Goal: Task Accomplishment & Management: Complete application form

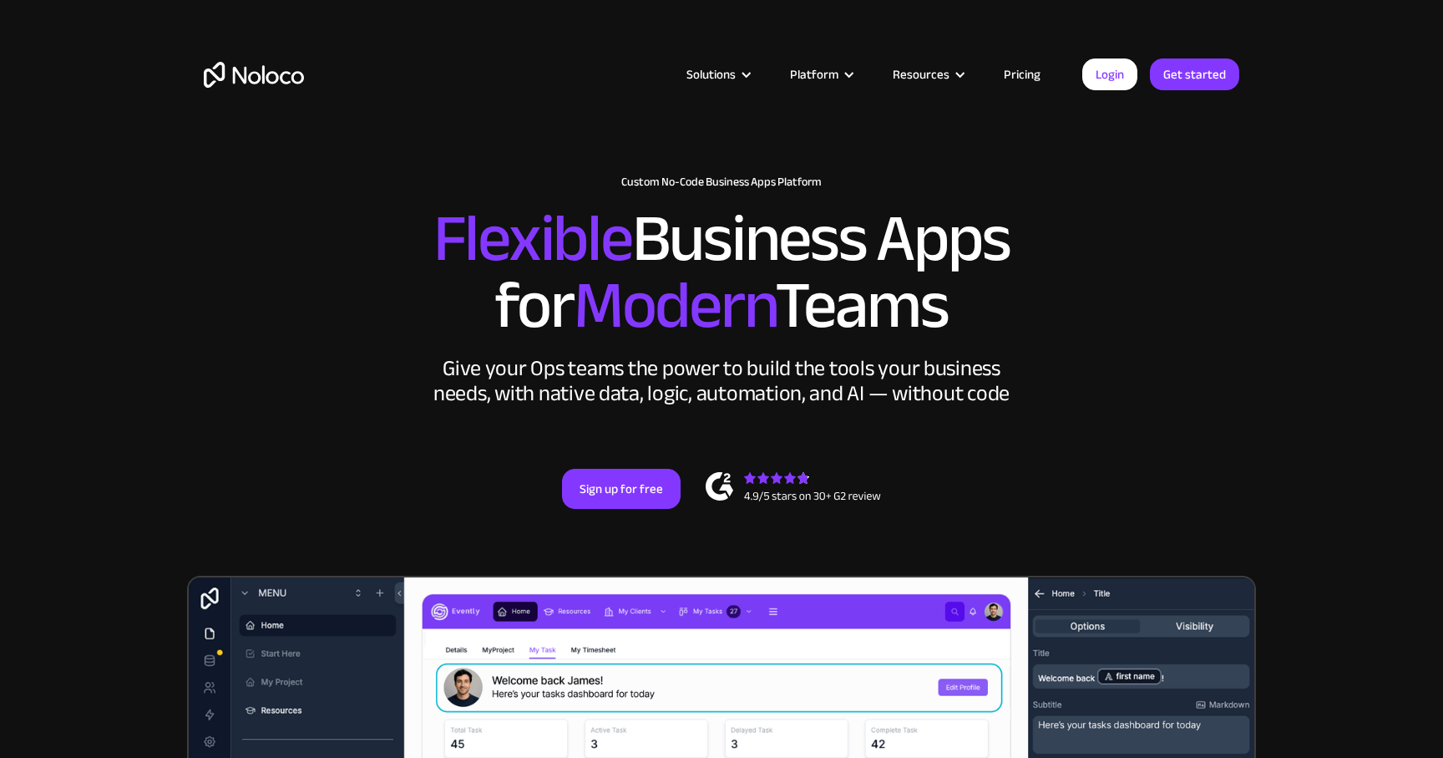
click at [1028, 73] on link "Pricing" at bounding box center [1022, 74] width 79 height 22
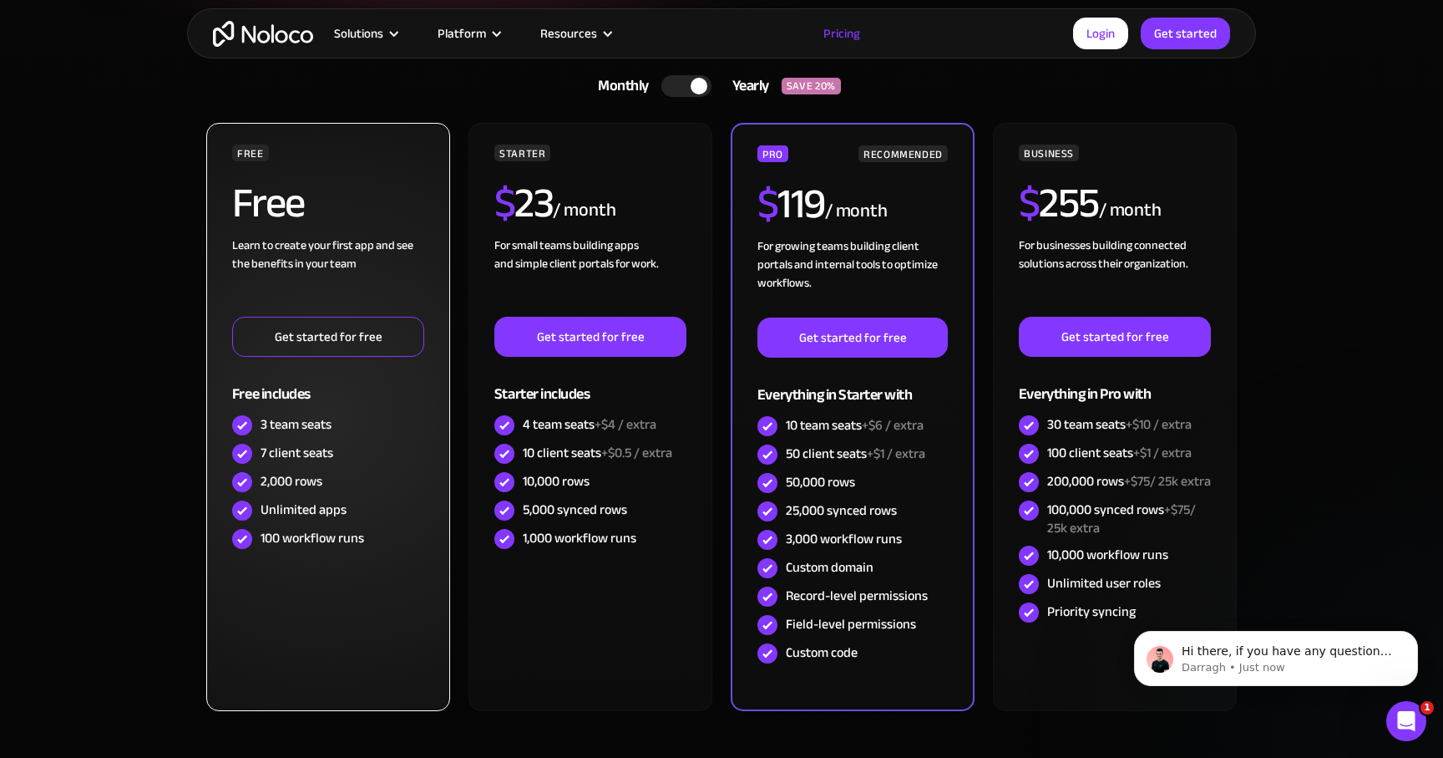
click at [317, 337] on link "Get started for free" at bounding box center [328, 337] width 192 height 40
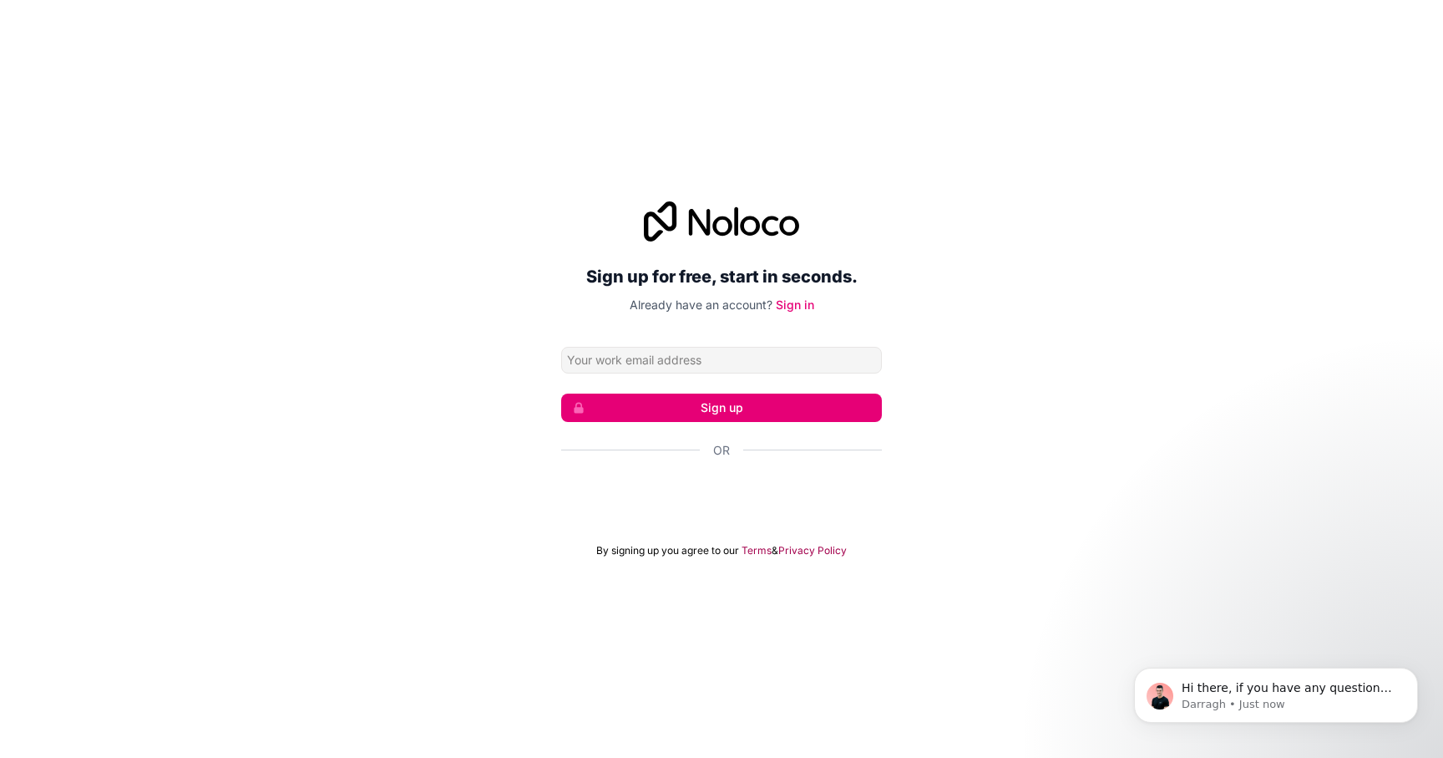
click at [662, 354] on input "Email address" at bounding box center [721, 360] width 321 height 27
type input "[EMAIL_ADDRESS][DOMAIN_NAME]"
click at [690, 407] on button "Sign up" at bounding box center [721, 407] width 321 height 28
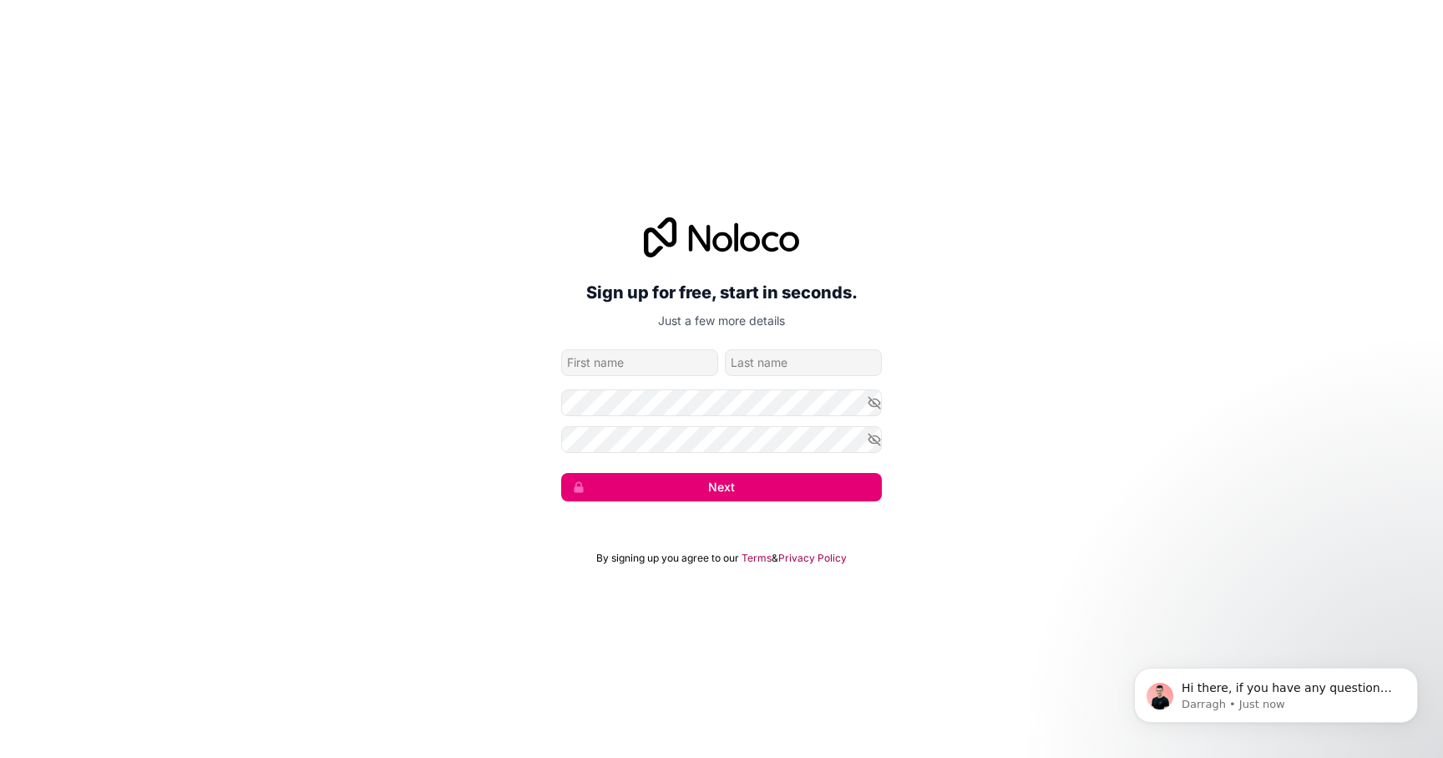
click at [641, 359] on input "given-name" at bounding box center [639, 362] width 157 height 27
type input "Claire"
type input "Rooney"
click at [506, 395] on div "Sign up for free, start in seconds. Just a few more details claire@ehcp.org.uk …" at bounding box center [721, 359] width 1443 height 331
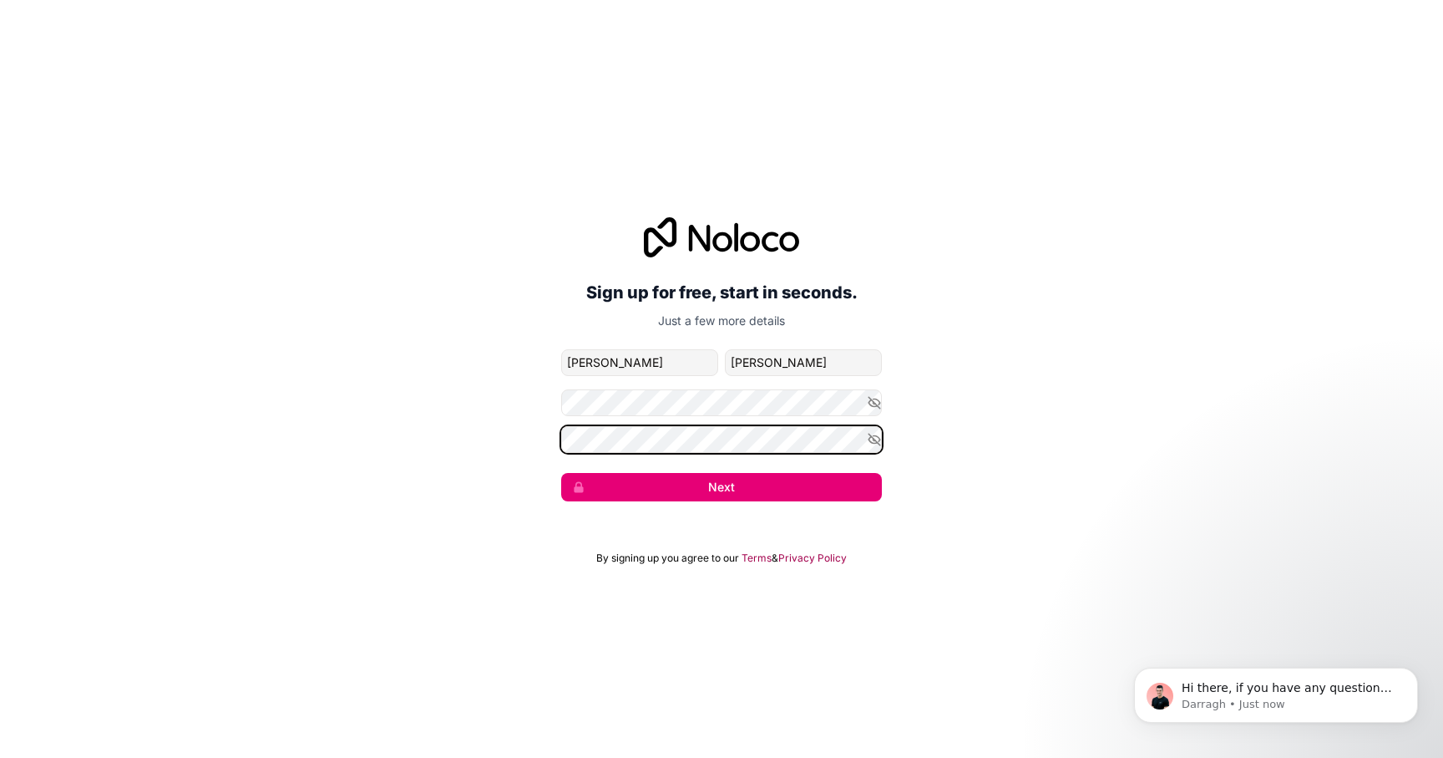
click at [416, 420] on div "Sign up for free, start in seconds. Just a few more details claire@ehcp.org.uk …" at bounding box center [721, 359] width 1443 height 331
click at [499, 432] on div "Sign up for free, start in seconds. Just a few more details claire@ehcp.org.uk …" at bounding box center [721, 359] width 1443 height 331
click at [529, 435] on div "Sign up for free, start in seconds. Just a few more details claire@ehcp.org.uk …" at bounding box center [721, 359] width 1443 height 331
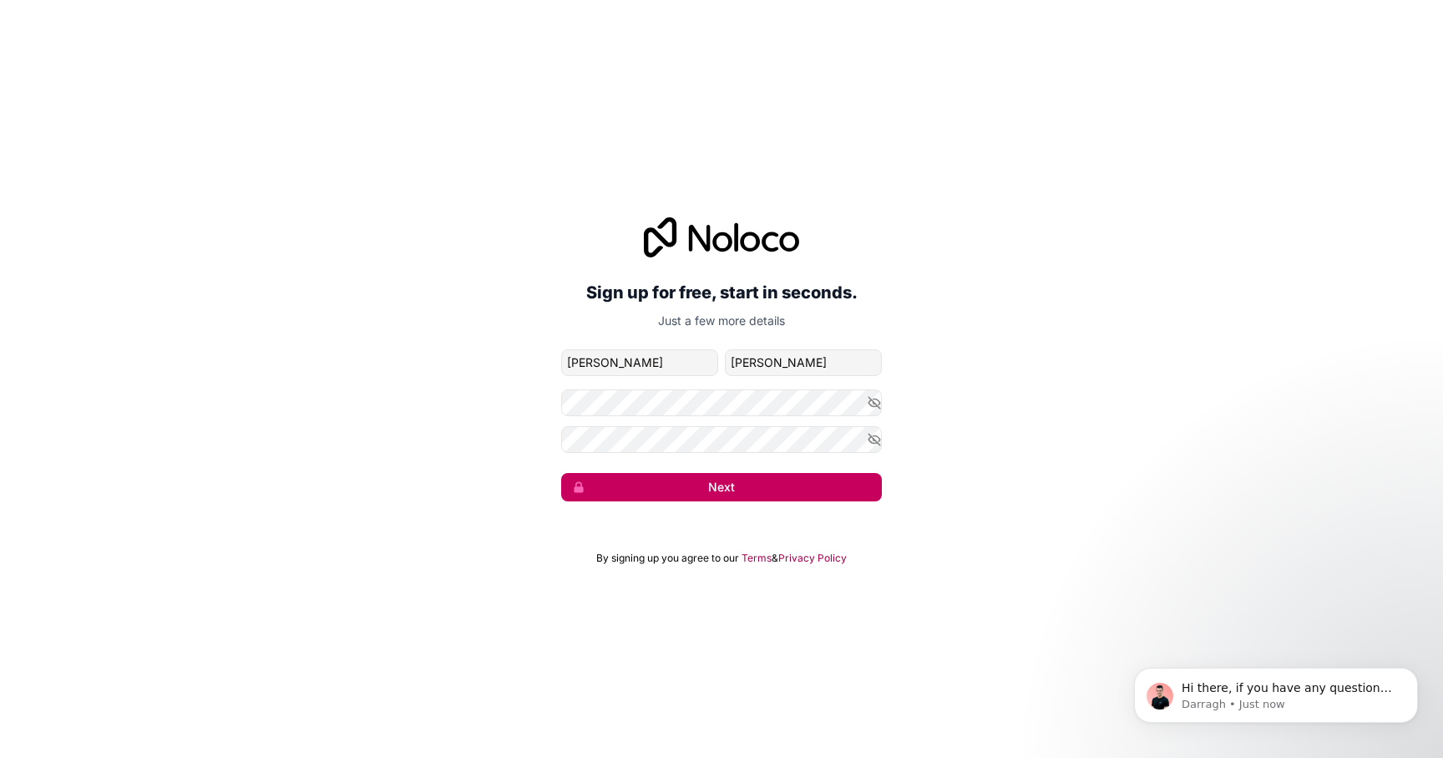
click at [747, 488] on button "Next" at bounding box center [721, 487] width 321 height 28
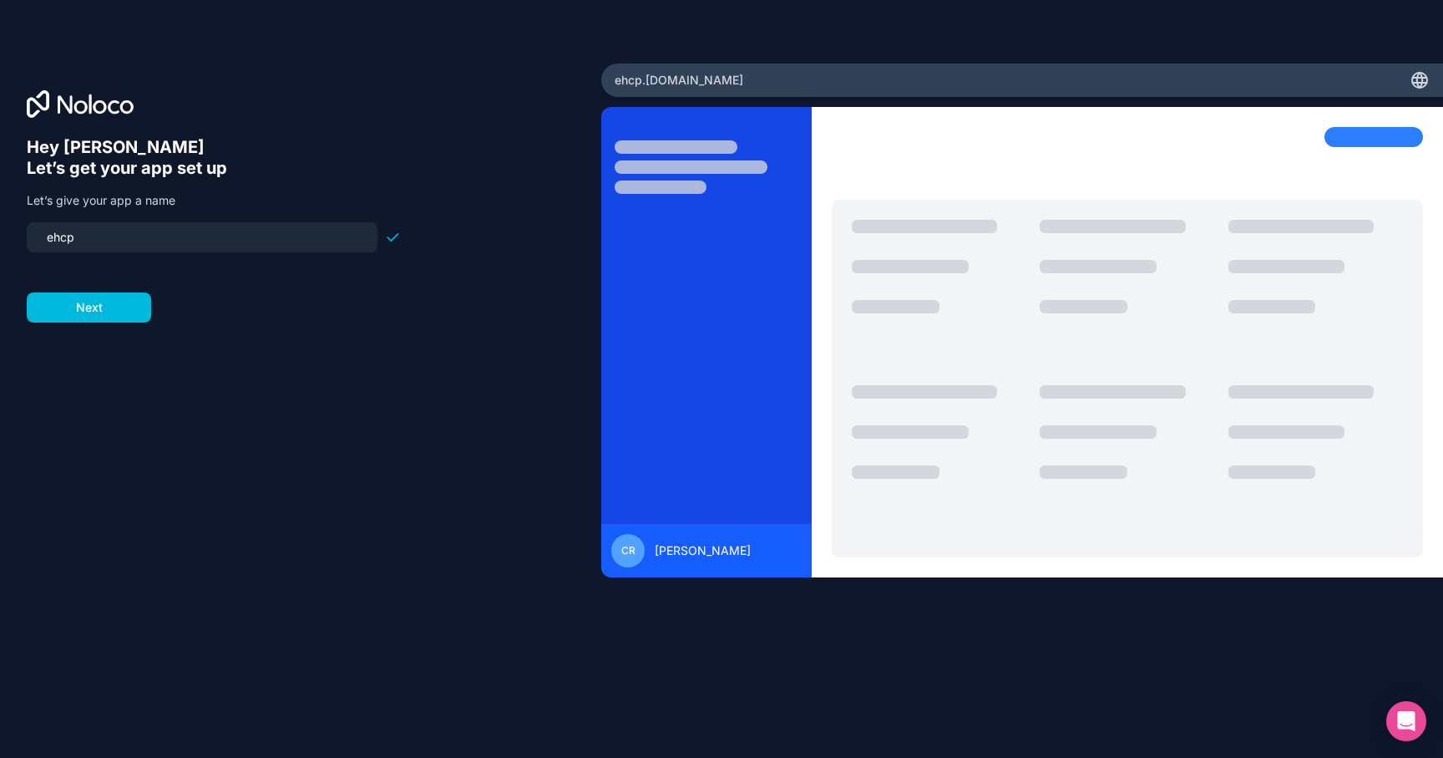
drag, startPoint x: 138, startPoint y: 241, endPoint x: 0, endPoint y: 240, distance: 137.8
click at [0, 240] on div "Hey Claire 👋 Let’s get your app set up Let’s give your app a name ehcp Next" at bounding box center [300, 378] width 601 height 631
drag, startPoint x: 135, startPoint y: 240, endPoint x: 5, endPoint y: 235, distance: 130.4
click at [5, 235] on div "Hey Claire 👋 Let’s get your app set up Let’s give your app a name subscription …" at bounding box center [300, 378] width 601 height 631
type input "senreg"
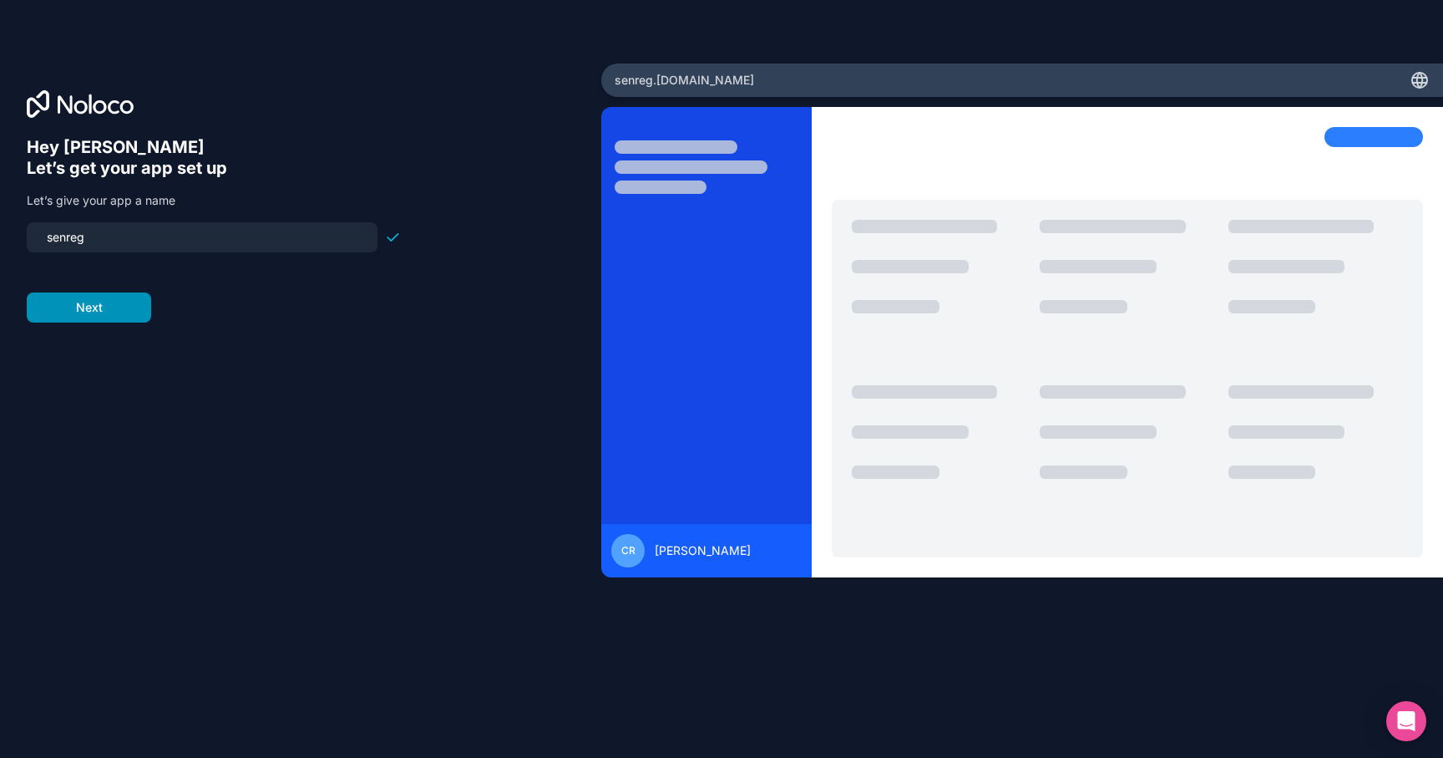
click at [93, 307] on button "Next" at bounding box center [89, 307] width 124 height 30
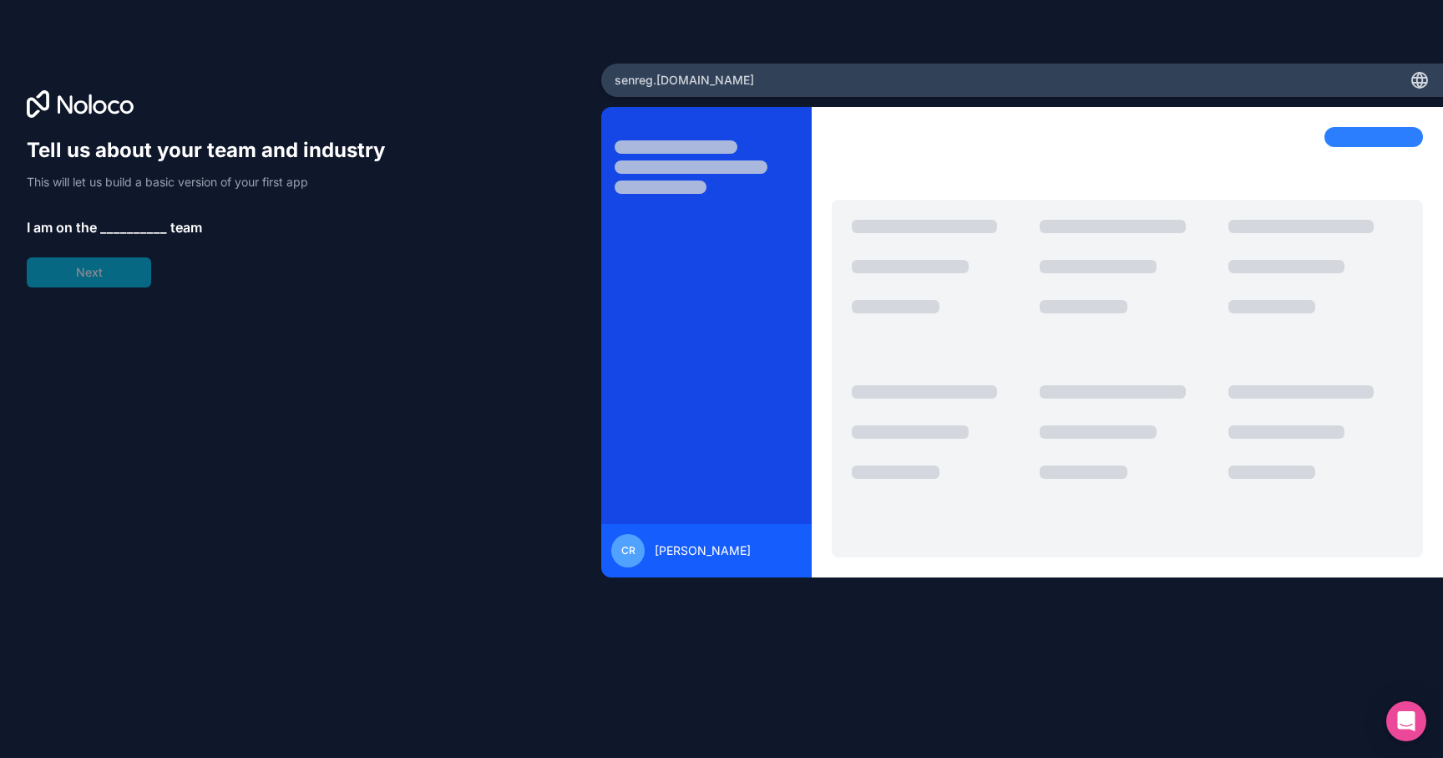
click at [137, 227] on span "__________" at bounding box center [133, 227] width 67 height 20
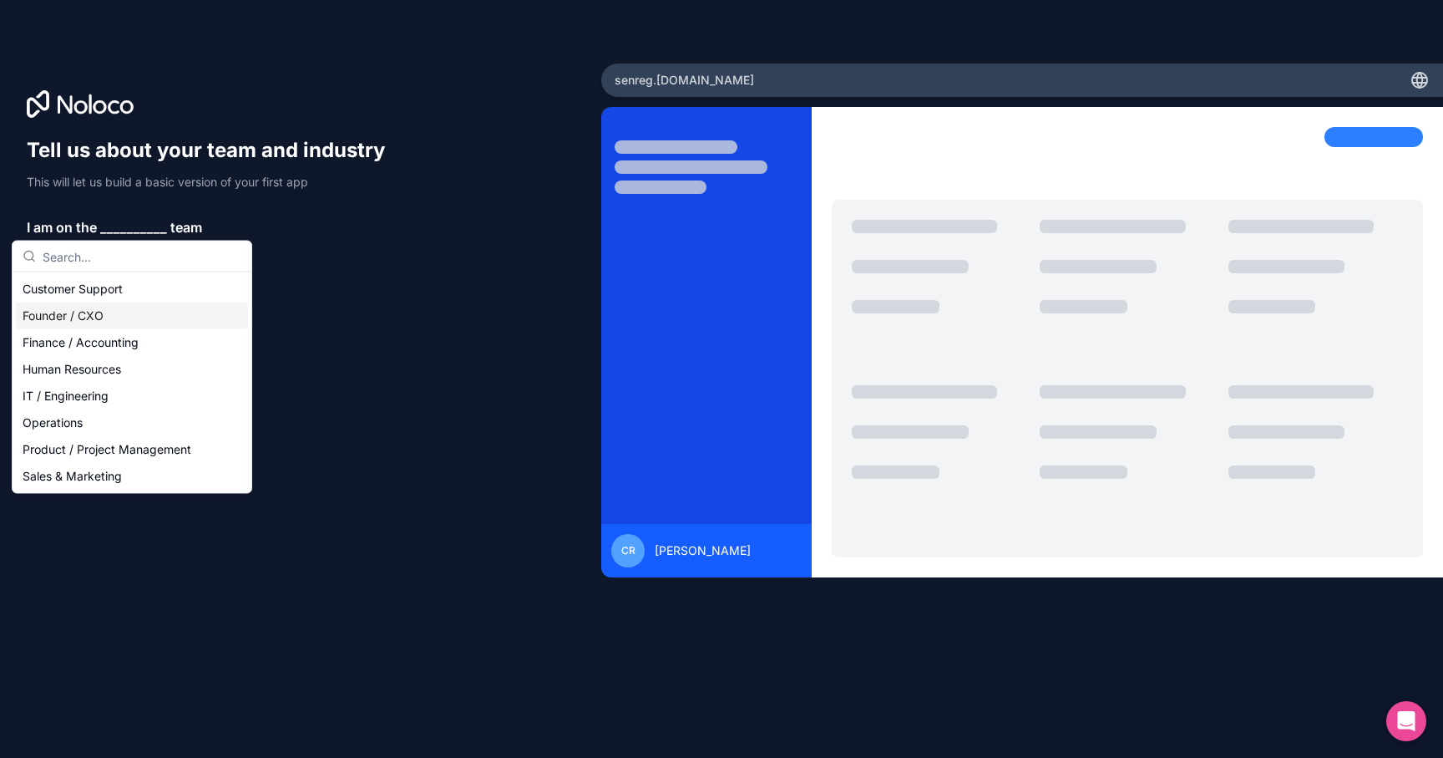
click at [120, 316] on div "Founder / CXO" at bounding box center [132, 315] width 232 height 27
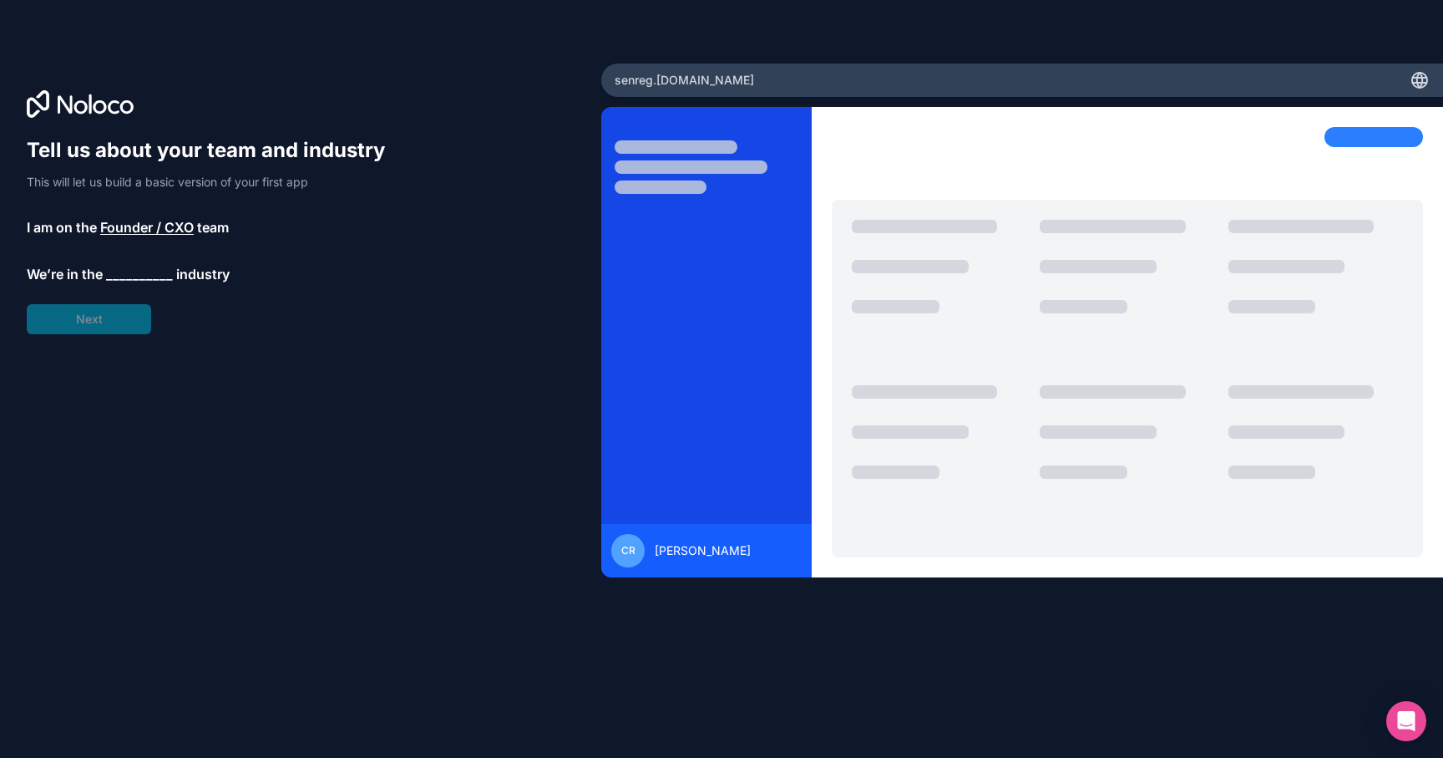
click at [129, 274] on span "__________" at bounding box center [139, 274] width 67 height 20
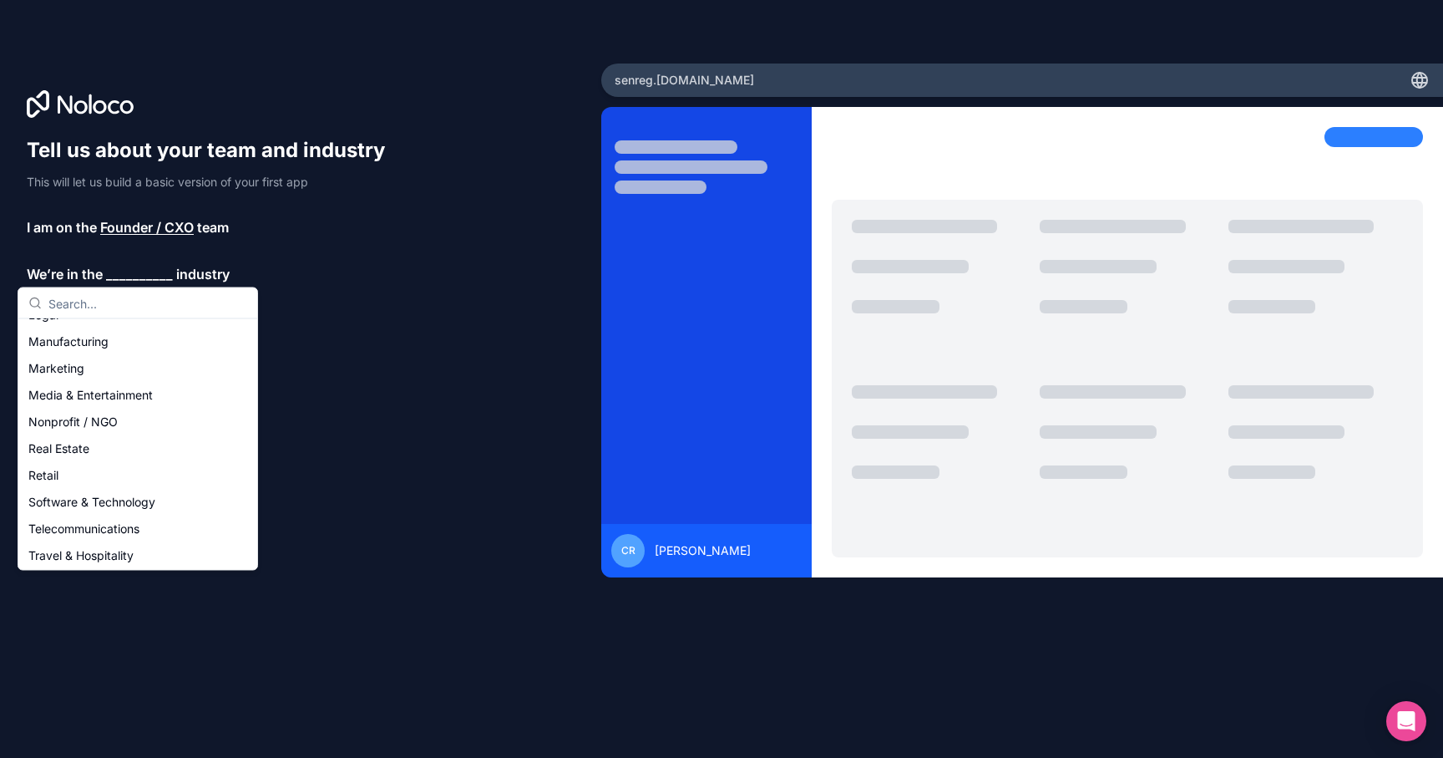
scroll to position [248, 0]
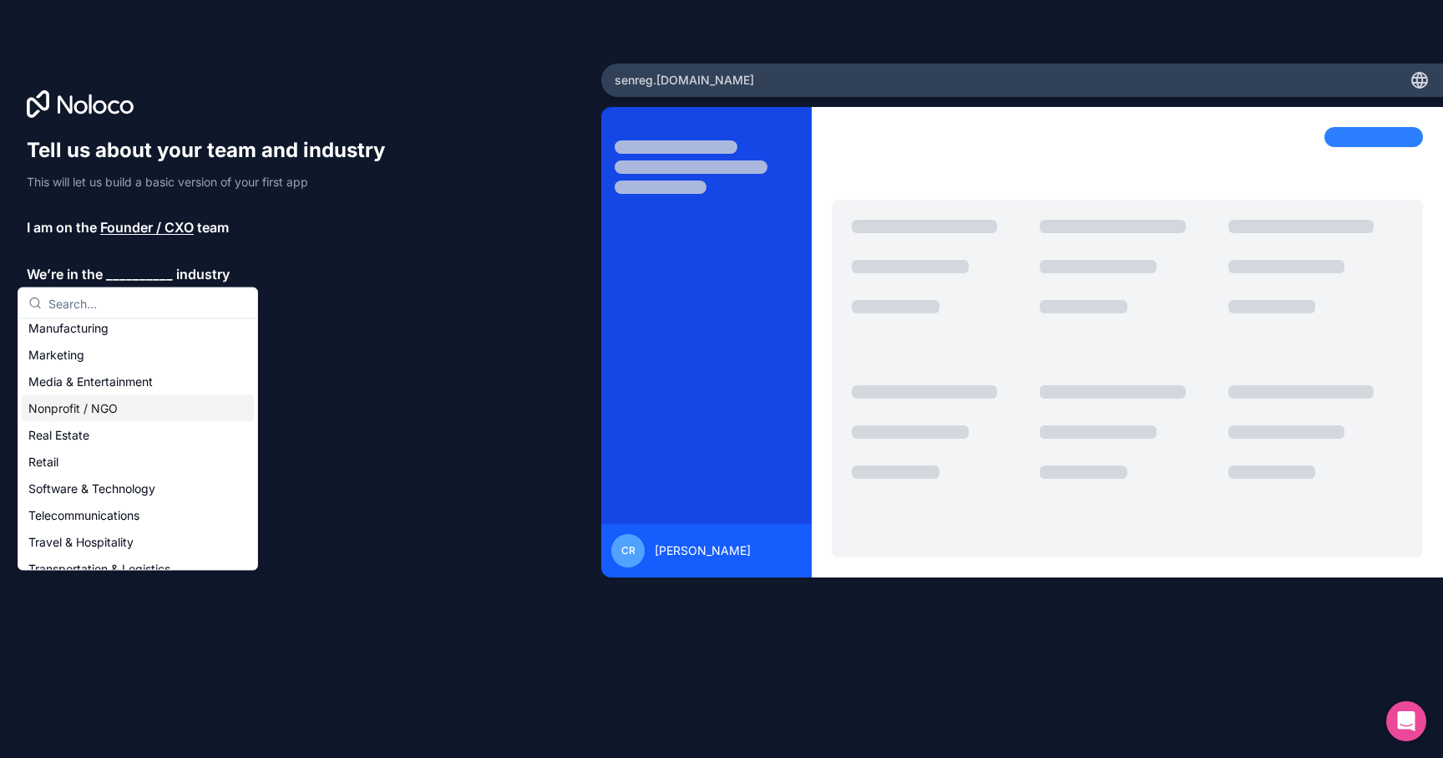
click at [94, 412] on div "Nonprofit / NGO" at bounding box center [138, 408] width 232 height 27
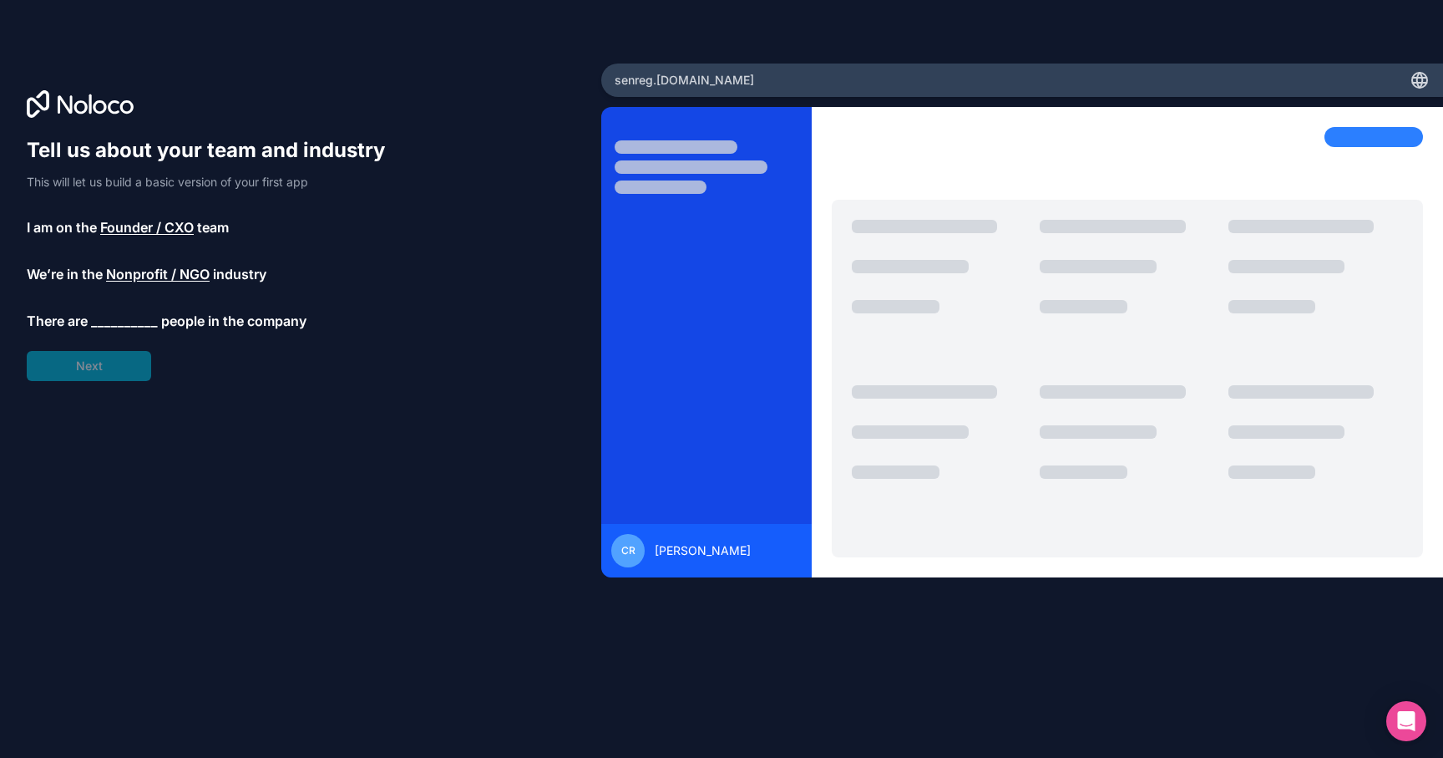
click at [128, 317] on span "__________" at bounding box center [124, 321] width 67 height 20
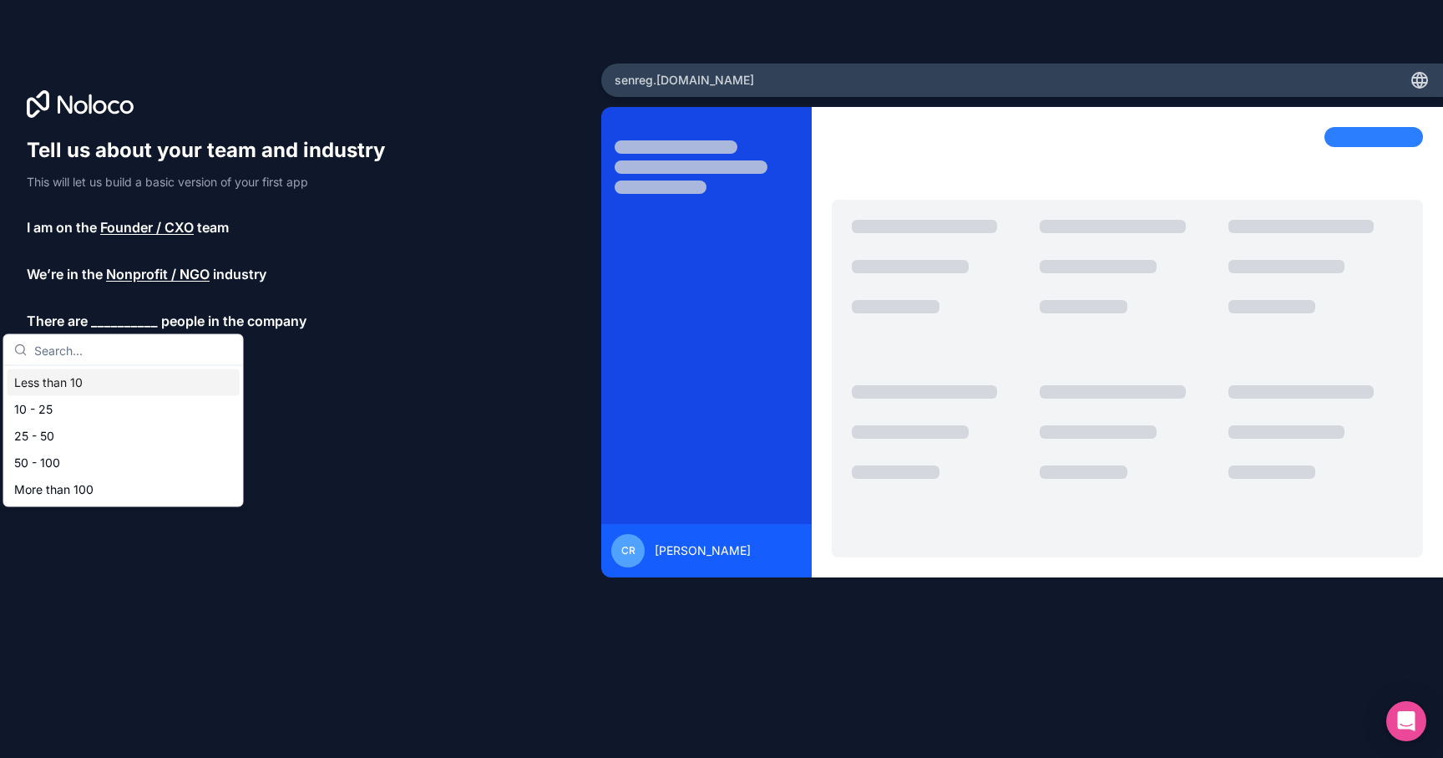
click at [79, 383] on div "Less than 10" at bounding box center [124, 382] width 232 height 27
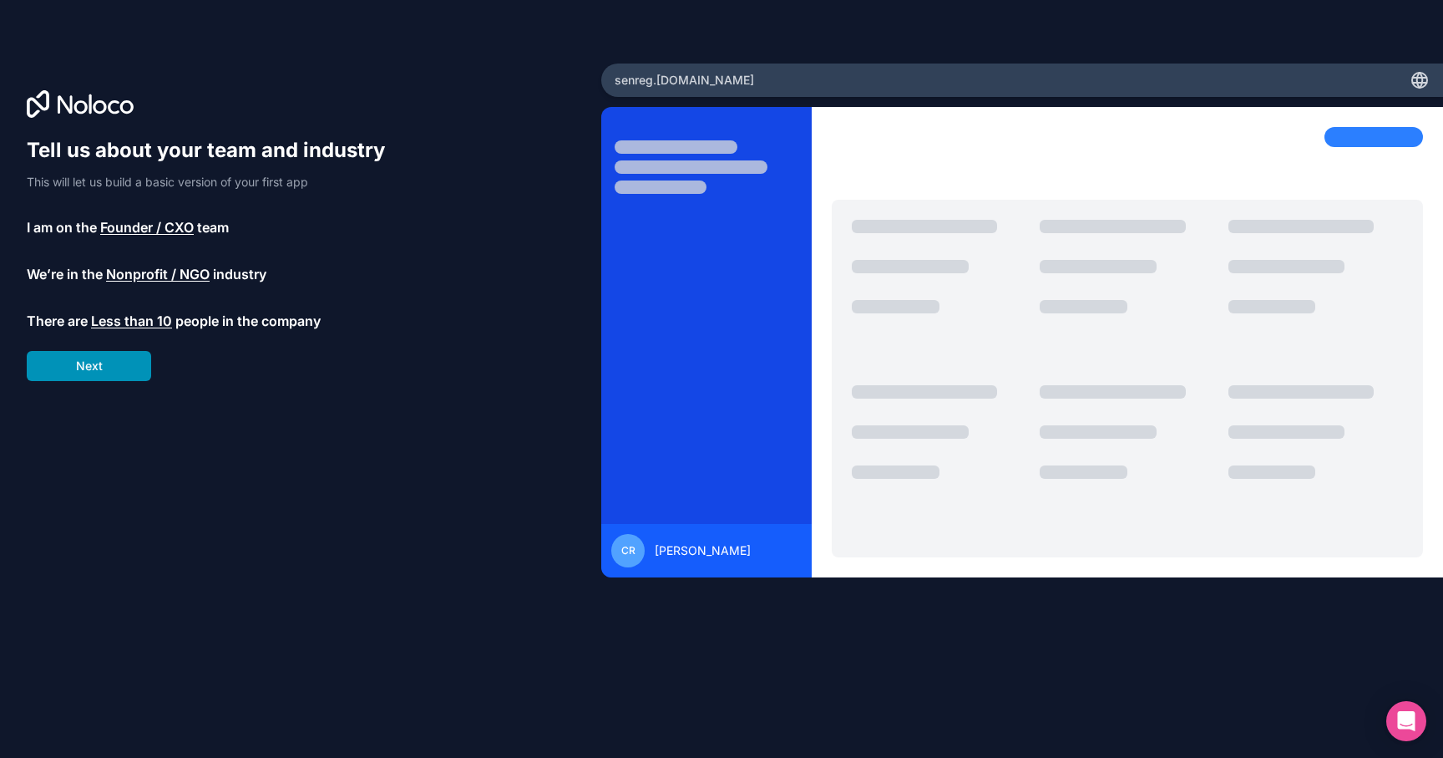
click at [105, 366] on button "Next" at bounding box center [89, 366] width 124 height 30
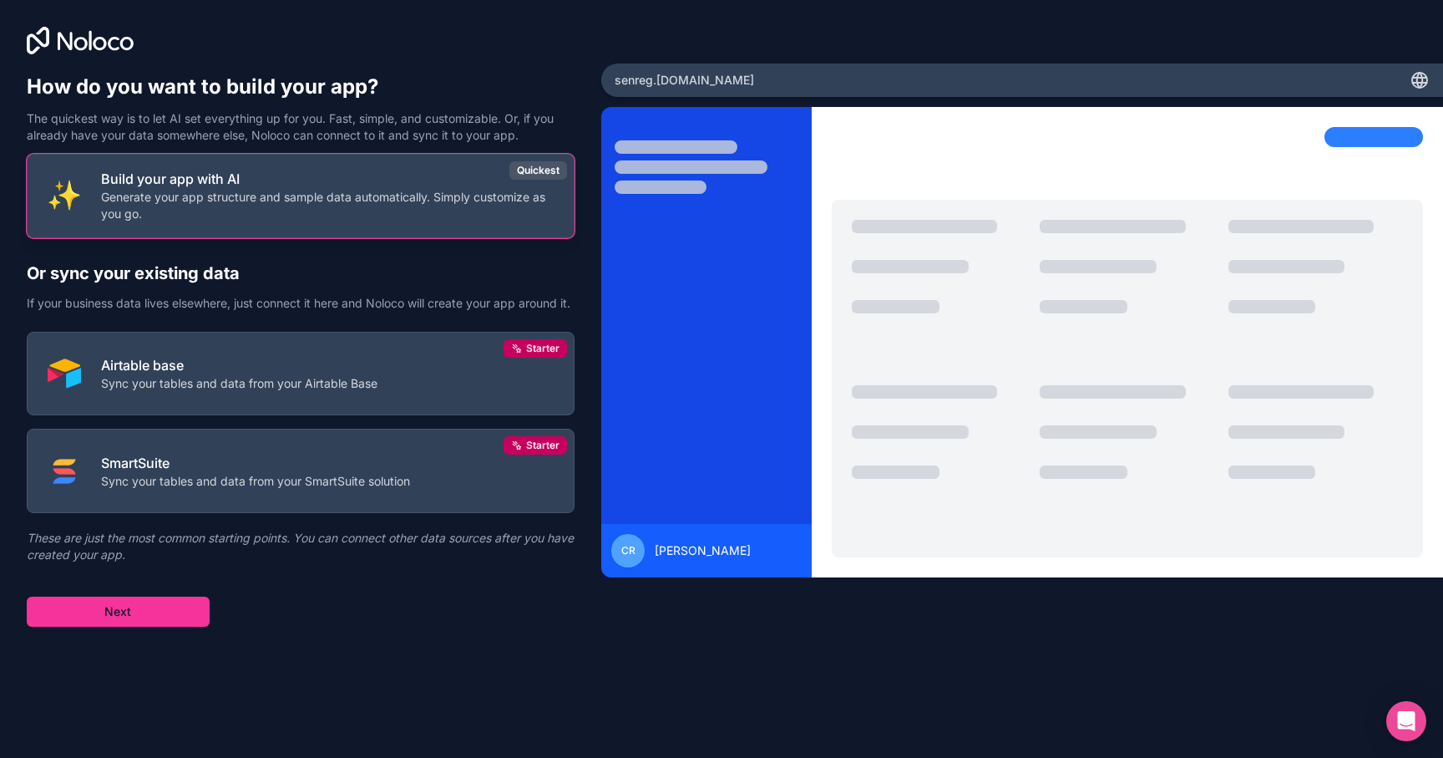
click at [303, 196] on p "Generate your app structure and sample data automatically. Simply customize as …" at bounding box center [327, 205] width 453 height 33
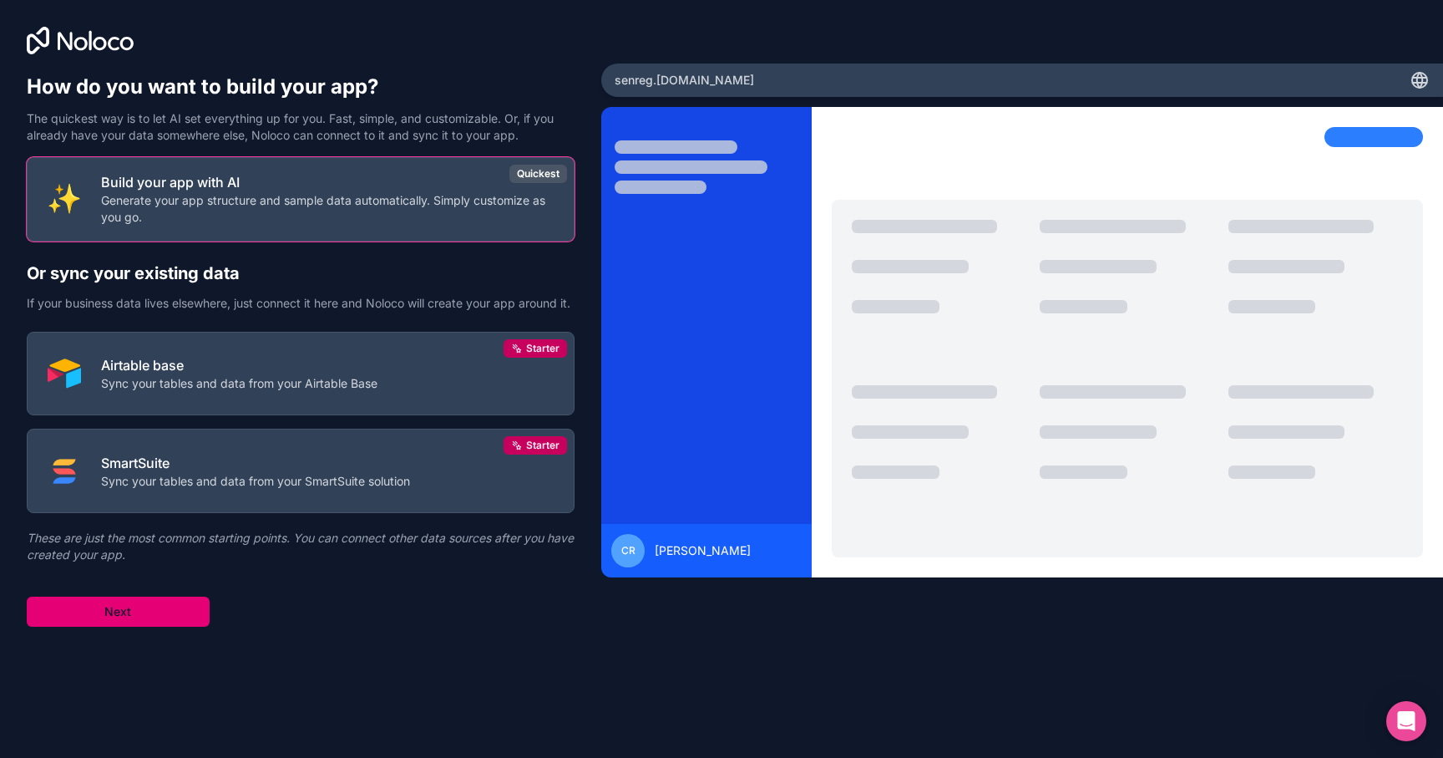
click at [162, 626] on button "Next" at bounding box center [118, 611] width 183 height 30
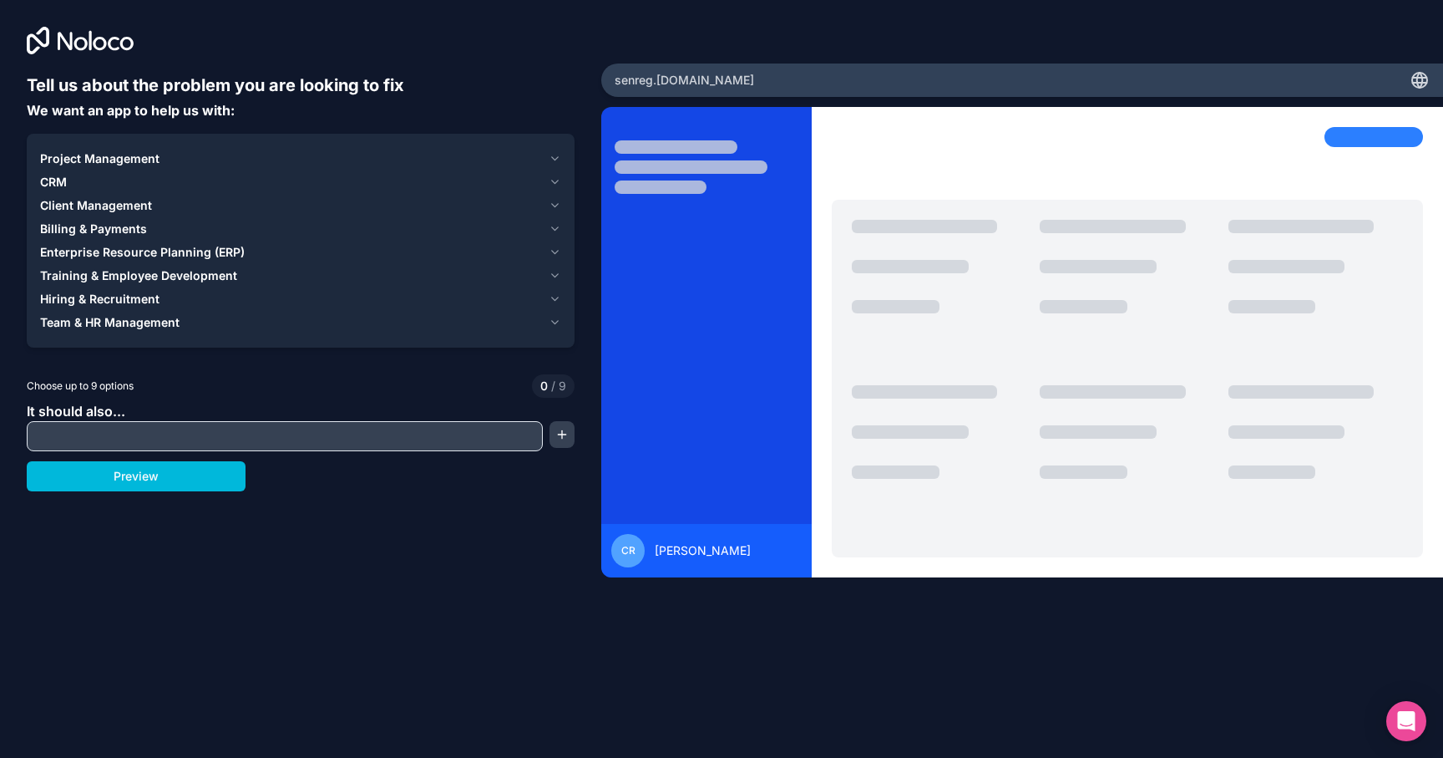
click at [560, 158] on icon "button" at bounding box center [555, 158] width 13 height 13
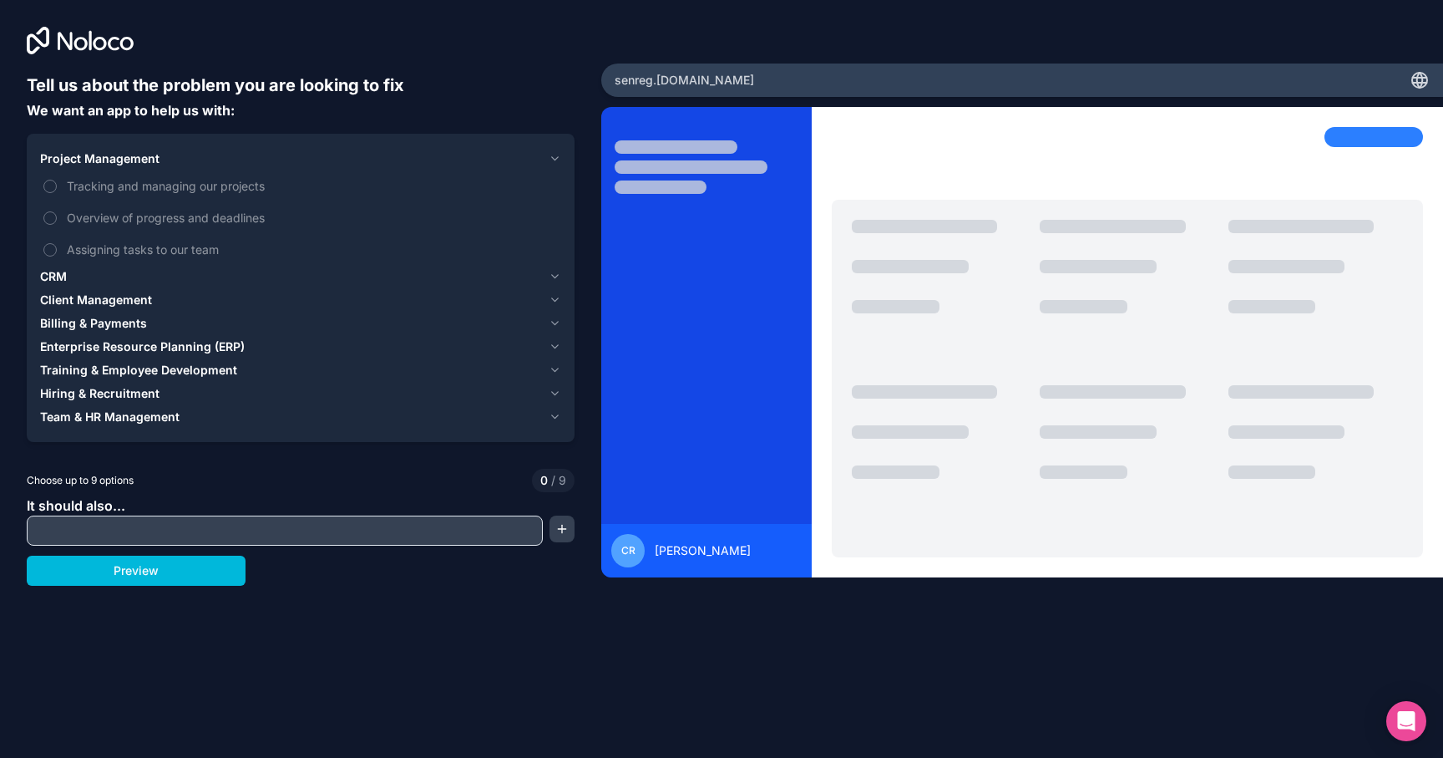
click at [560, 158] on icon "button" at bounding box center [555, 158] width 13 height 13
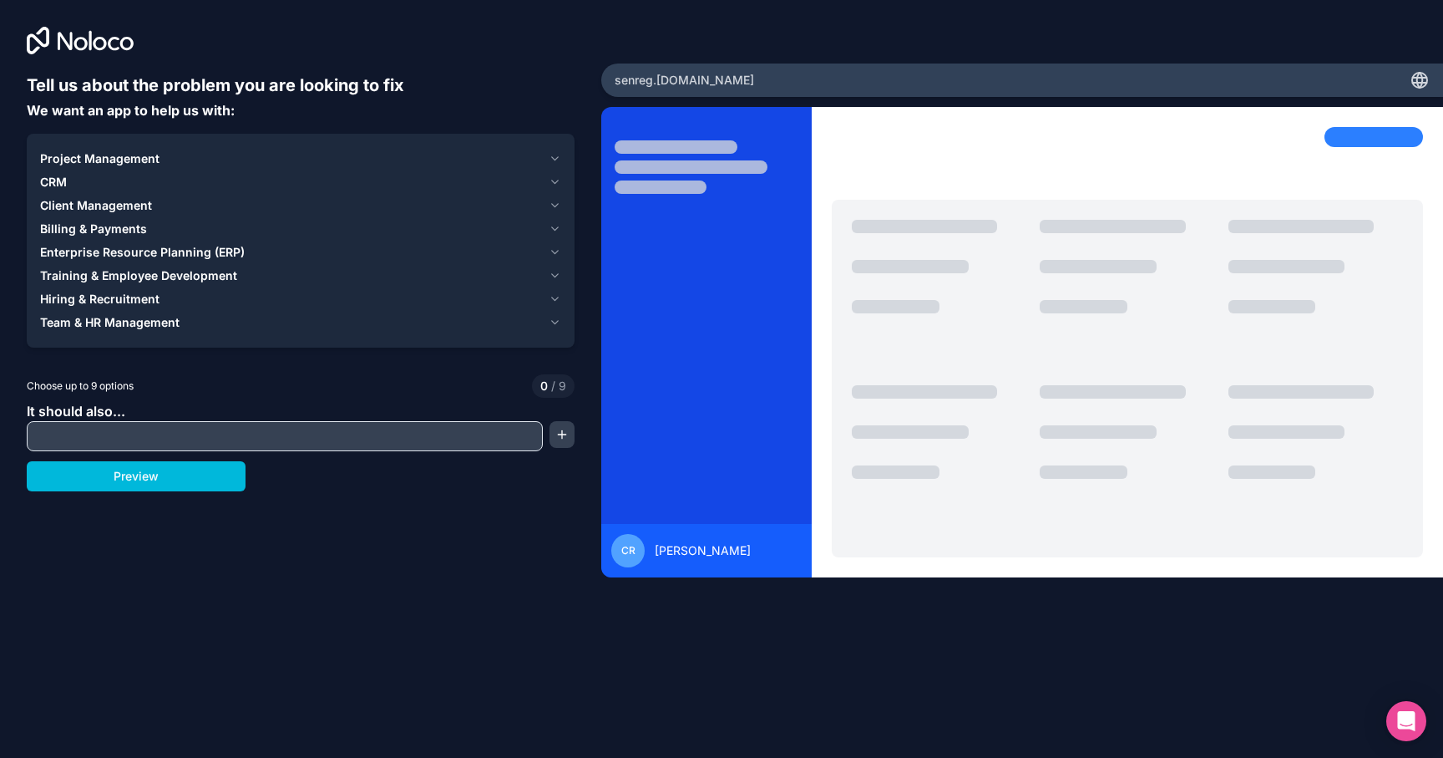
click at [558, 179] on icon "button" at bounding box center [555, 181] width 13 height 13
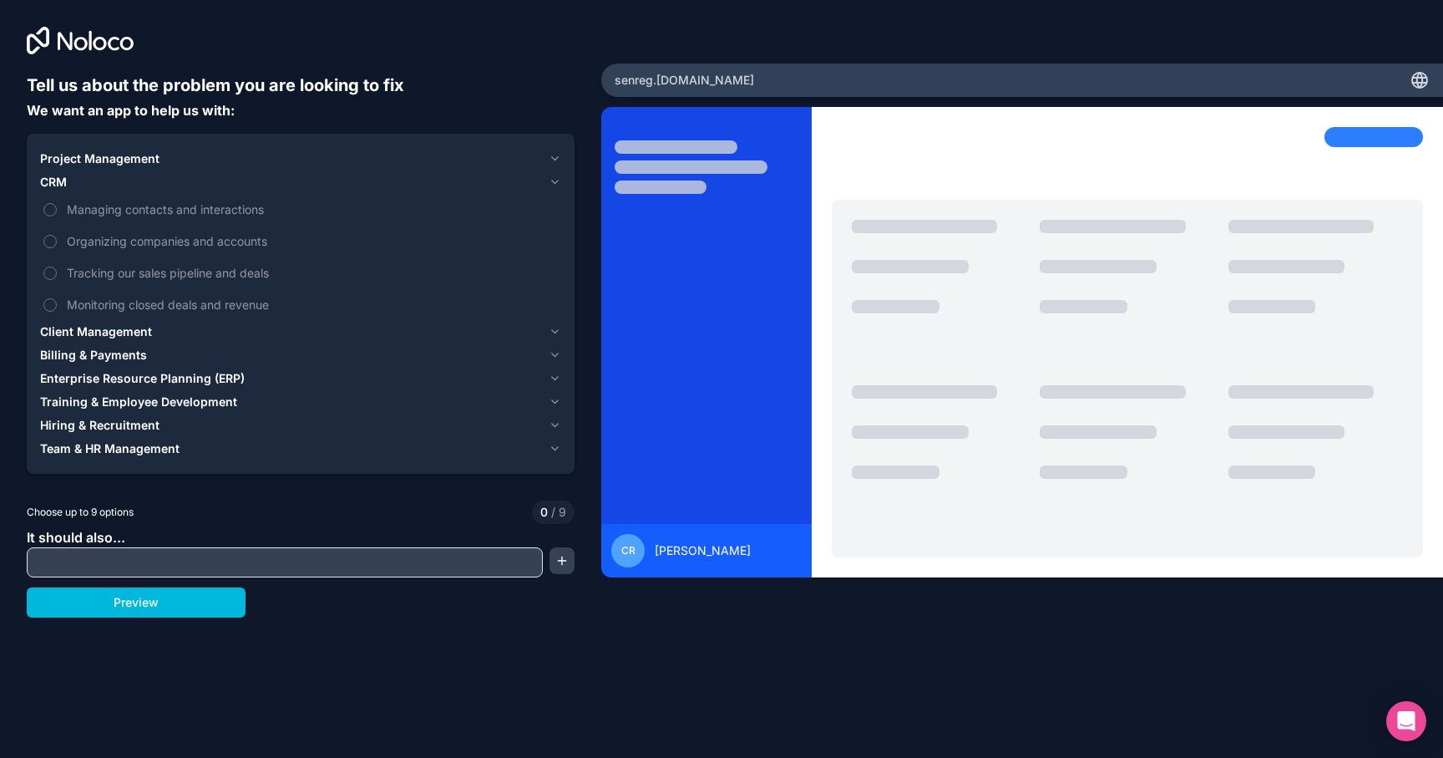
click at [236, 236] on span "Organizing companies and accounts" at bounding box center [312, 241] width 491 height 18
click at [57, 236] on button "Organizing companies and accounts" at bounding box center [49, 241] width 13 height 13
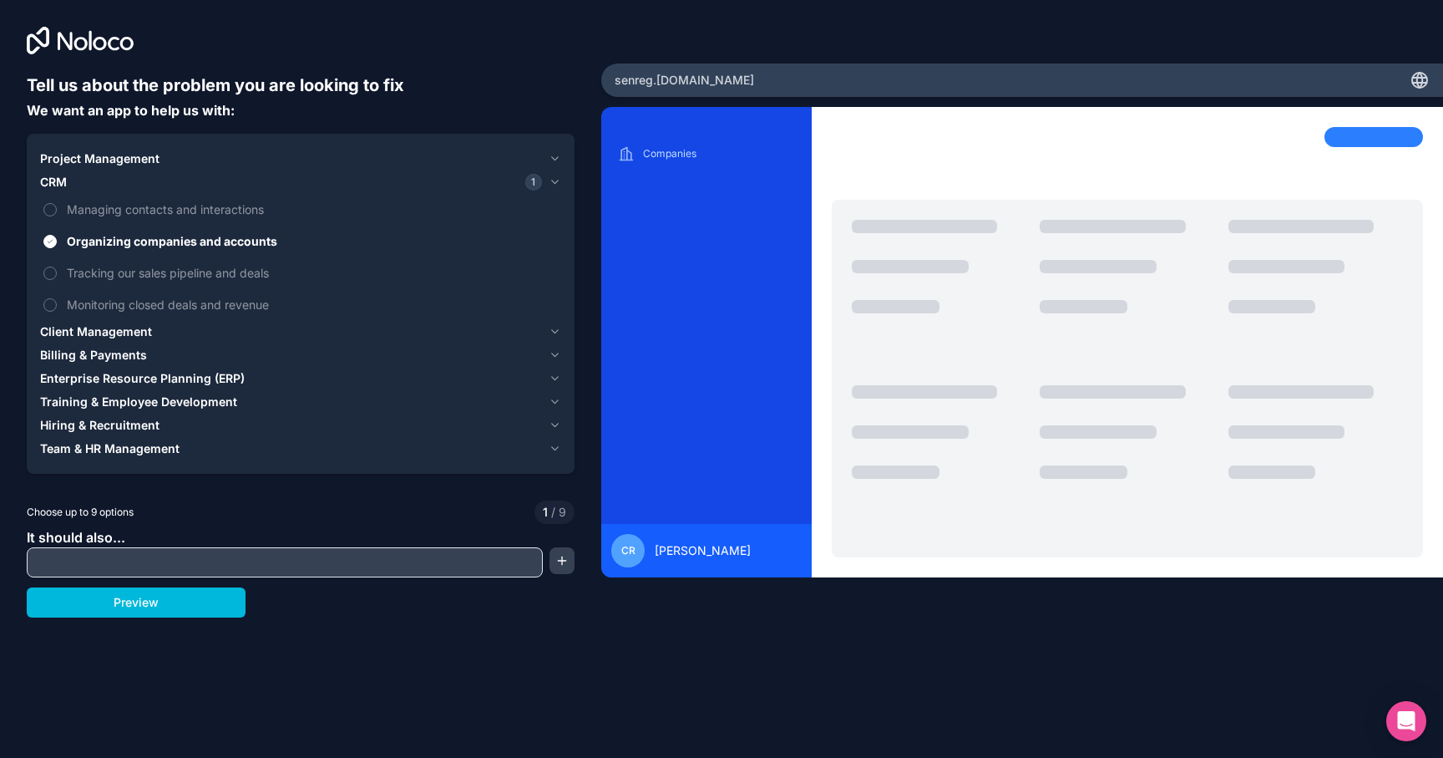
click at [138, 328] on span "Client Management" at bounding box center [96, 331] width 112 height 17
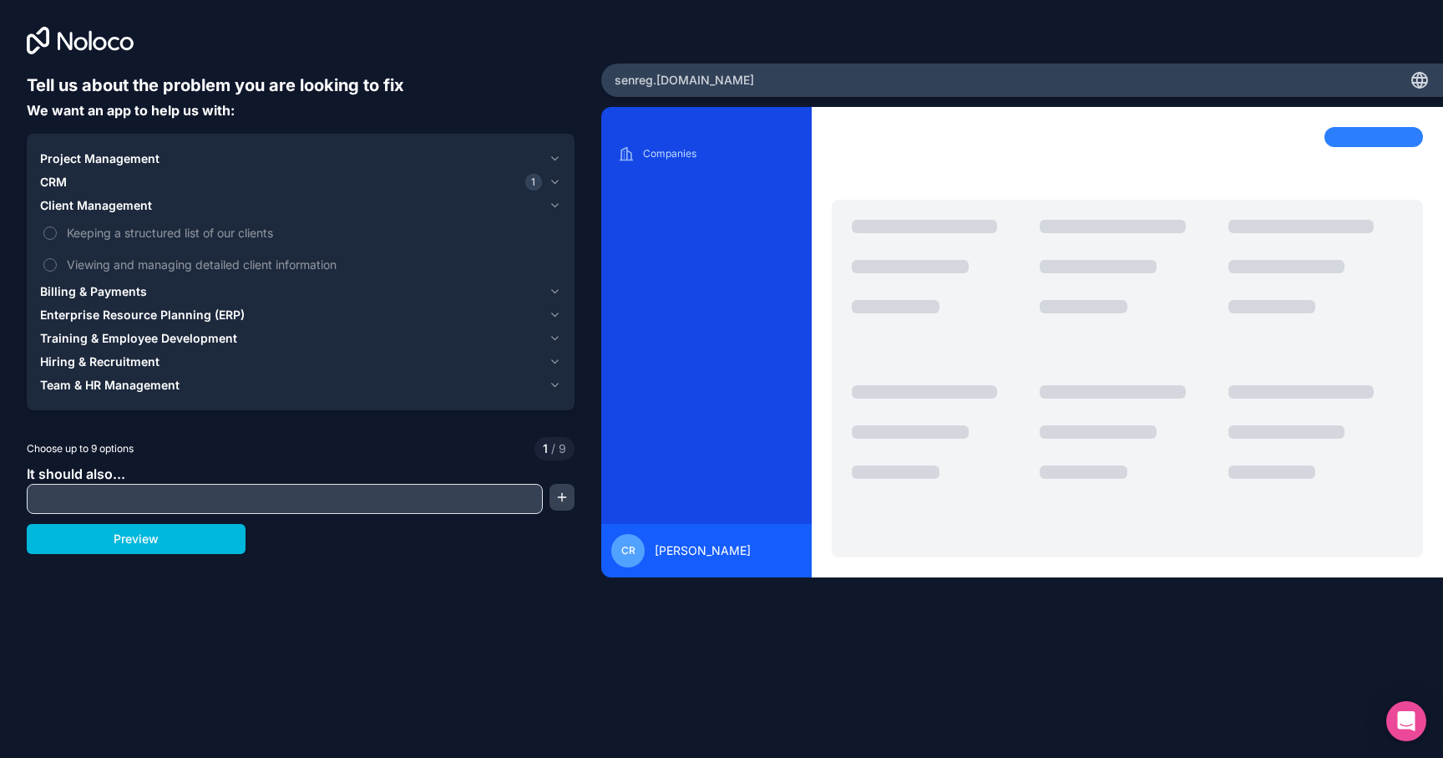
click at [242, 230] on span "Keeping a structured list of our clients" at bounding box center [312, 233] width 491 height 18
click at [57, 230] on button "Keeping a structured list of our clients" at bounding box center [49, 232] width 13 height 13
click at [229, 271] on span "Viewing and managing detailed client information" at bounding box center [312, 265] width 491 height 18
click at [57, 271] on button "Viewing and managing detailed client information" at bounding box center [49, 264] width 13 height 13
click at [134, 294] on span "Billing & Payments" at bounding box center [93, 291] width 107 height 17
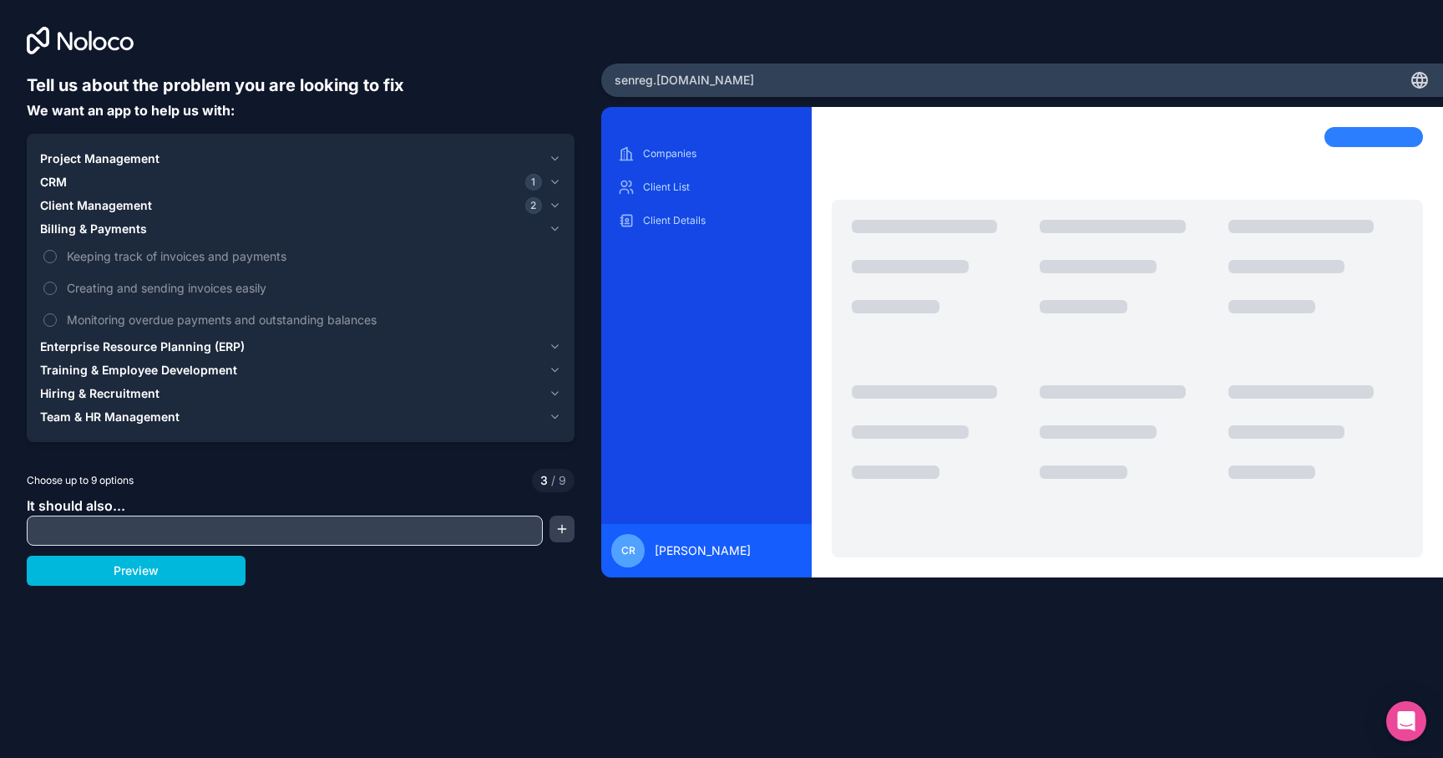
click at [212, 254] on span "Keeping track of invoices and payments" at bounding box center [312, 256] width 491 height 18
click at [57, 254] on button "Keeping track of invoices and payments" at bounding box center [49, 256] width 13 height 13
click at [208, 254] on span "Keeping track of invoices and payments" at bounding box center [312, 256] width 491 height 18
click at [57, 254] on button "Keeping track of invoices and payments" at bounding box center [49, 256] width 13 height 13
click at [174, 347] on span "Enterprise Resource Planning (ERP)" at bounding box center [142, 346] width 205 height 17
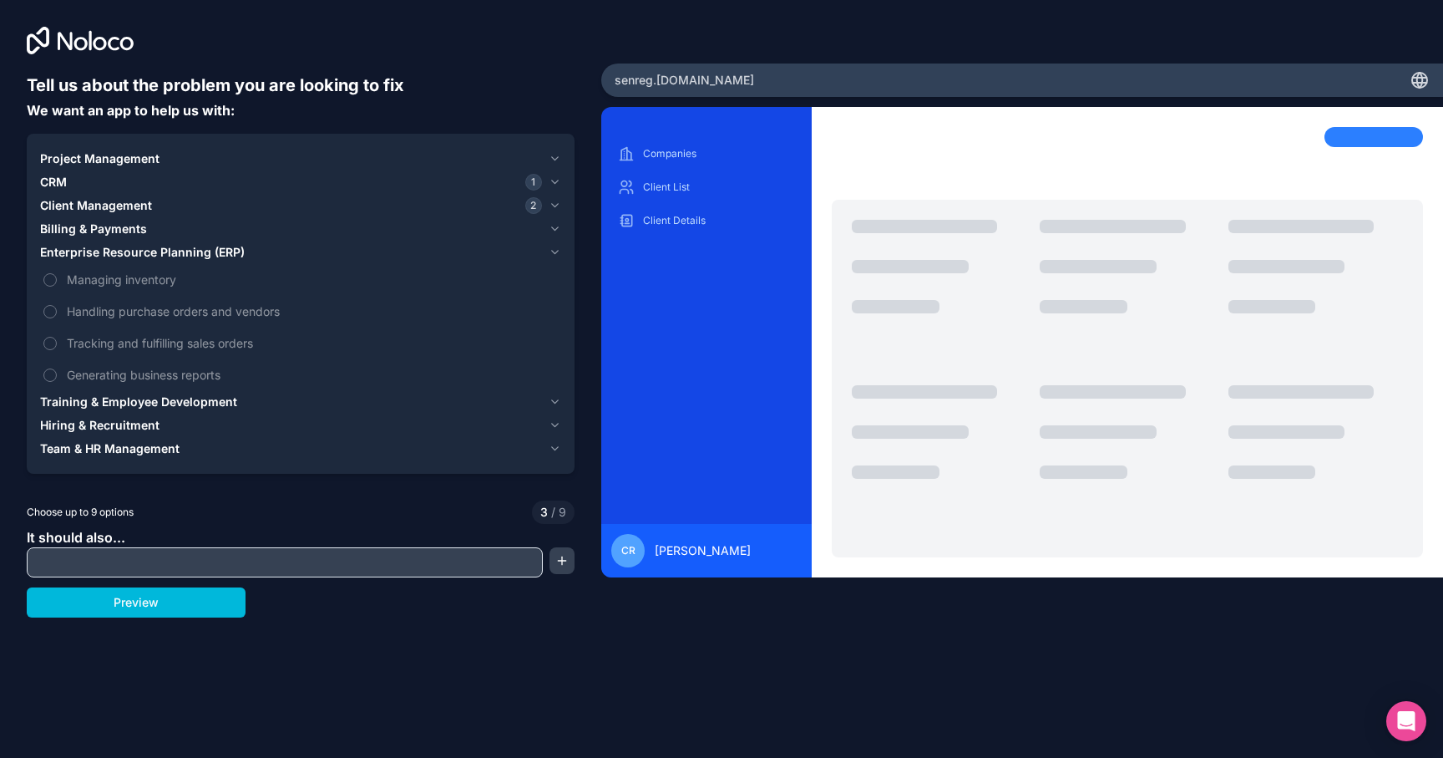
click at [221, 565] on input "text" at bounding box center [285, 561] width 508 height 23
type input "have a subscription portal"
click at [197, 604] on button "Preview" at bounding box center [136, 602] width 219 height 30
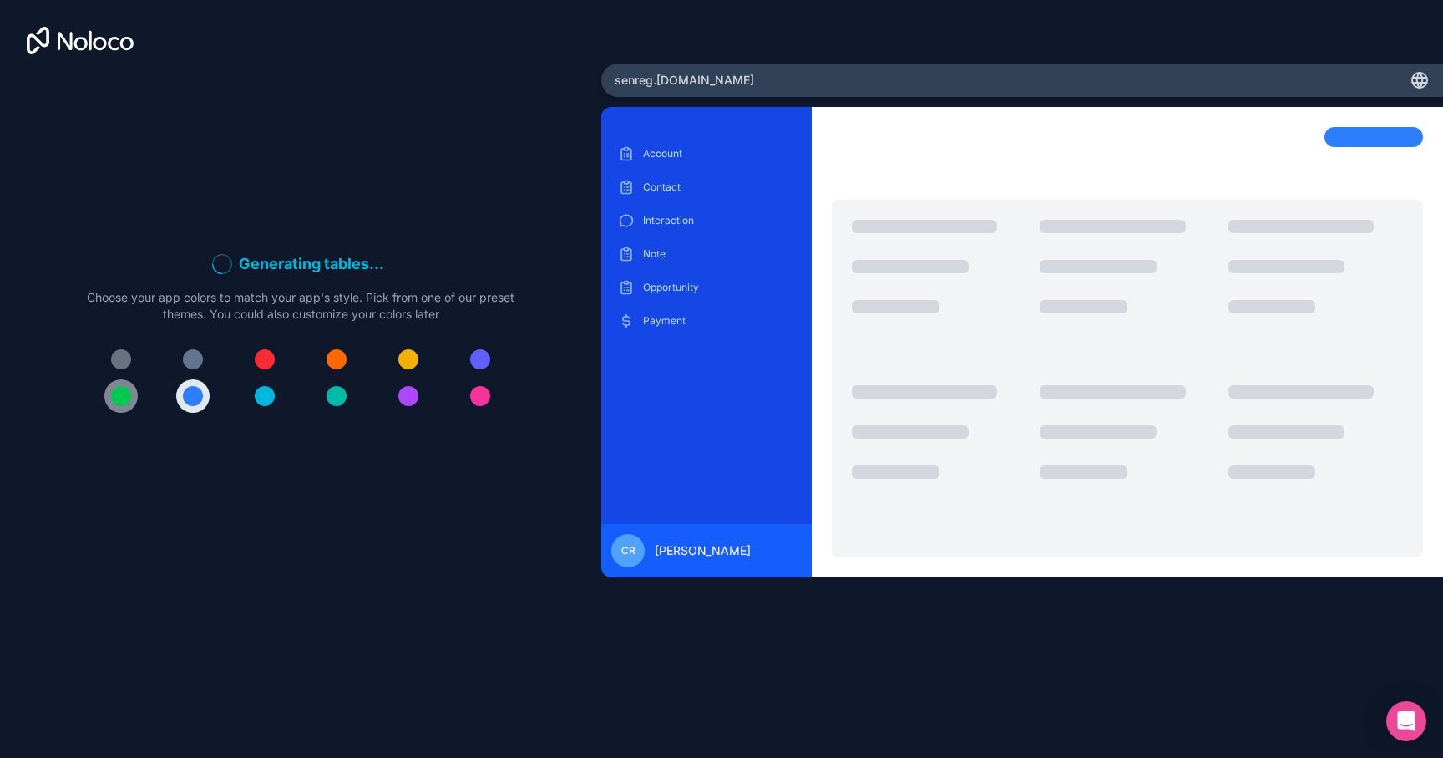
click at [116, 393] on div at bounding box center [121, 396] width 20 height 20
